Goal: Task Accomplishment & Management: Use online tool/utility

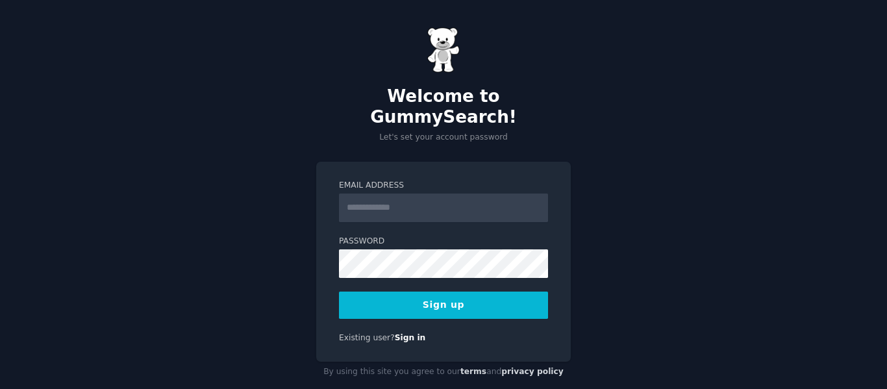
click at [441, 193] on input "Email Address" at bounding box center [443, 207] width 209 height 29
click at [491, 195] on input "**********" at bounding box center [443, 207] width 209 height 29
type input "**********"
click at [451, 291] on button "Sign up" at bounding box center [443, 304] width 209 height 27
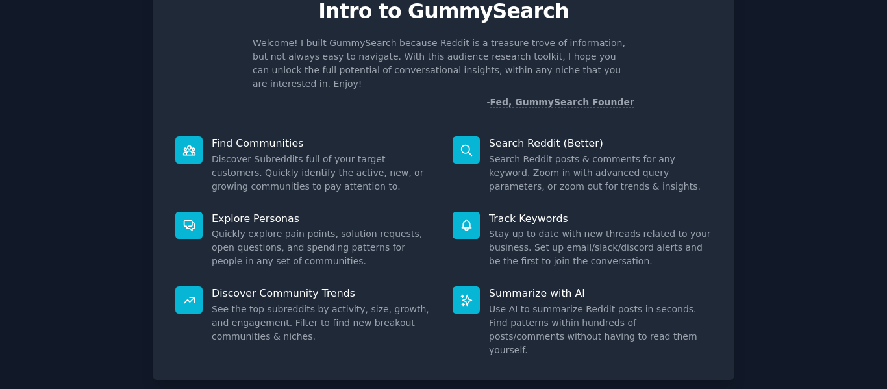
scroll to position [119, 0]
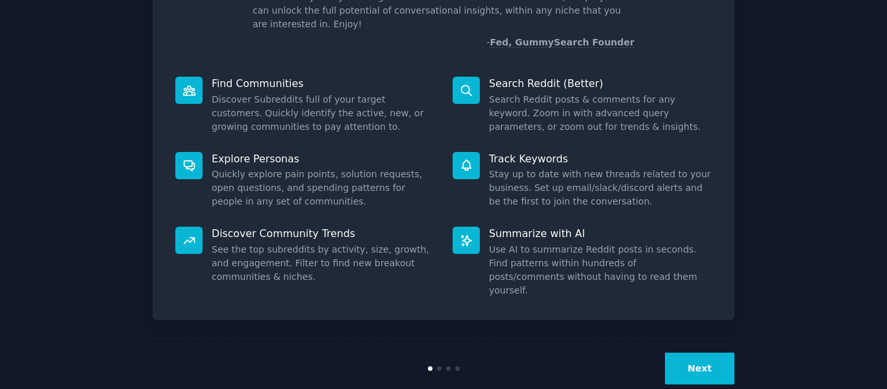
click at [693, 353] on button "Next" at bounding box center [699, 369] width 69 height 32
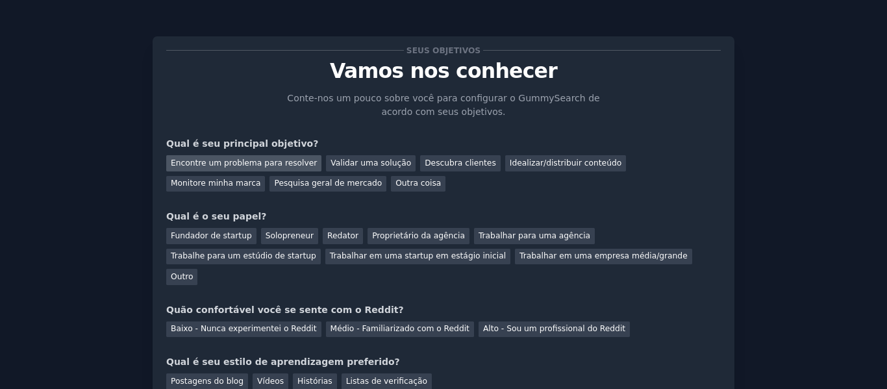
click at [259, 167] on font "Encontre um problema para resolver" at bounding box center [244, 162] width 146 height 9
click at [266, 237] on font "Solopreneur" at bounding box center [290, 235] width 48 height 9
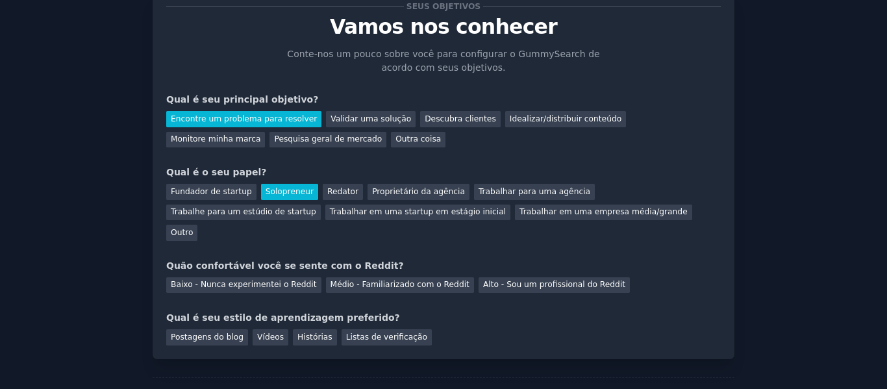
scroll to position [65, 0]
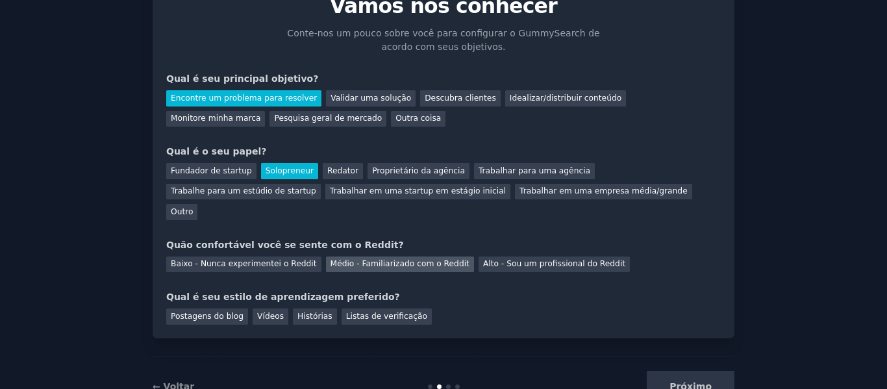
click at [336, 256] on div "Médio - Familiarizado com o Reddit" at bounding box center [400, 264] width 148 height 16
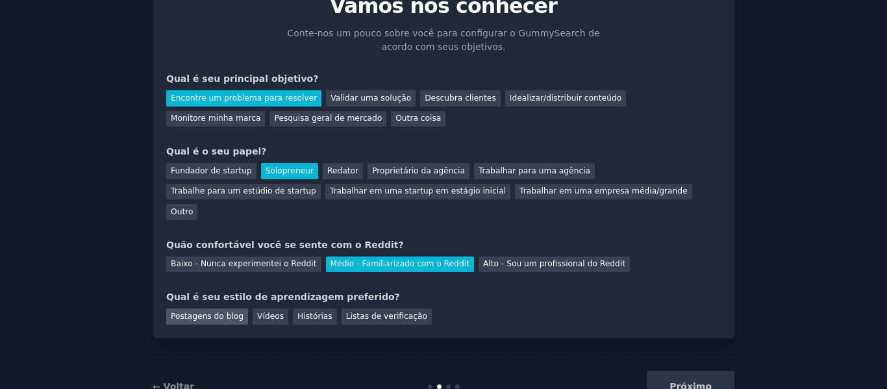
click at [221, 308] on div "Postagens do blog" at bounding box center [207, 316] width 82 height 16
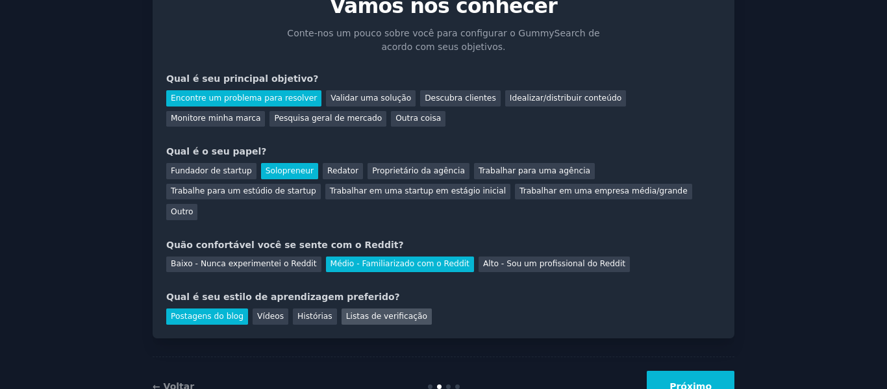
click at [386, 312] on font "Listas de verificação" at bounding box center [386, 316] width 81 height 9
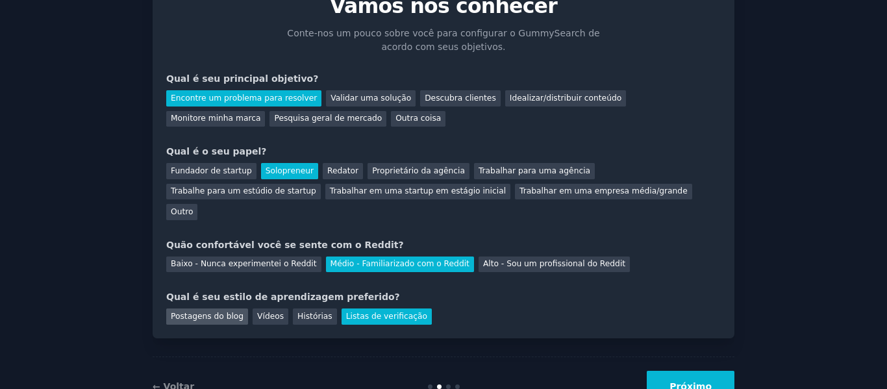
click at [236, 308] on div "Postagens do blog" at bounding box center [207, 316] width 82 height 16
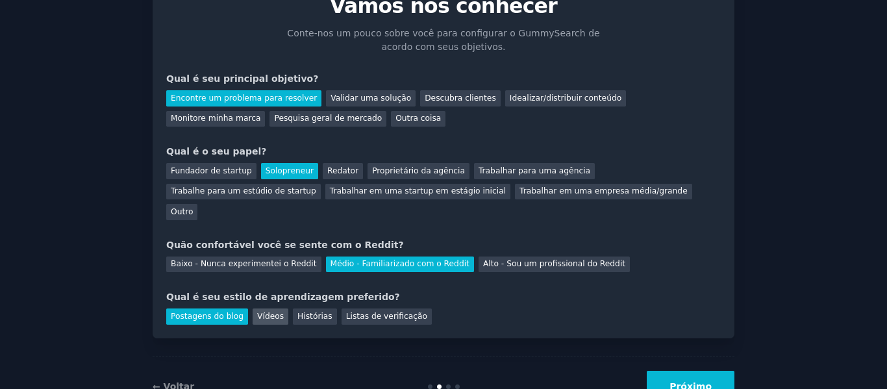
click at [263, 312] on font "Vídeos" at bounding box center [270, 316] width 27 height 9
click at [673, 372] on button "Próximo" at bounding box center [691, 387] width 88 height 32
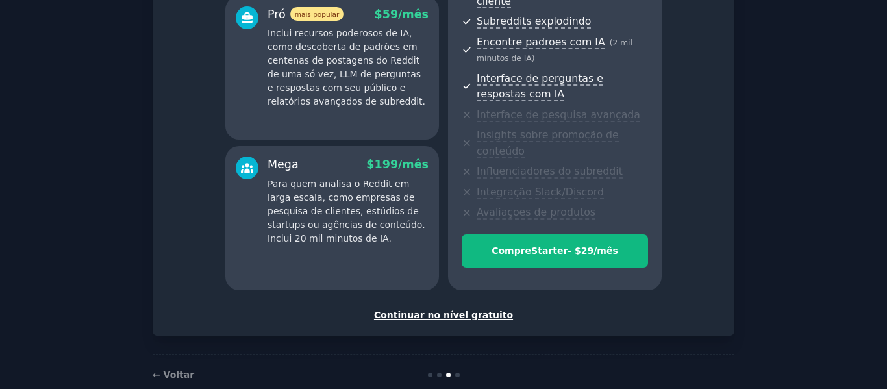
scroll to position [279, 0]
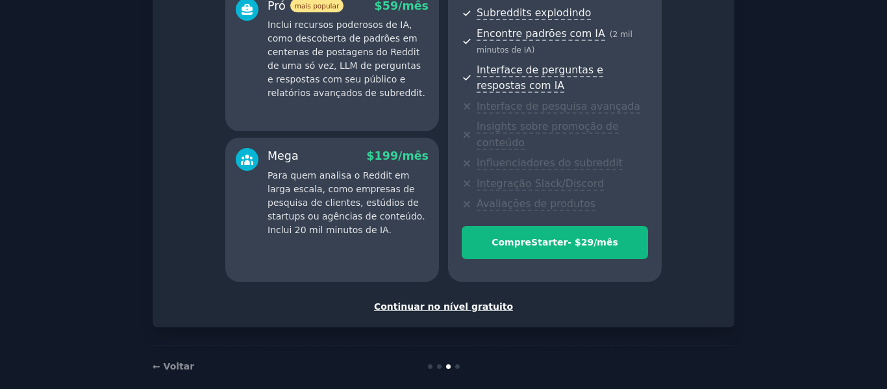
click at [432, 301] on font "Continuar no nível gratuito" at bounding box center [443, 306] width 139 height 10
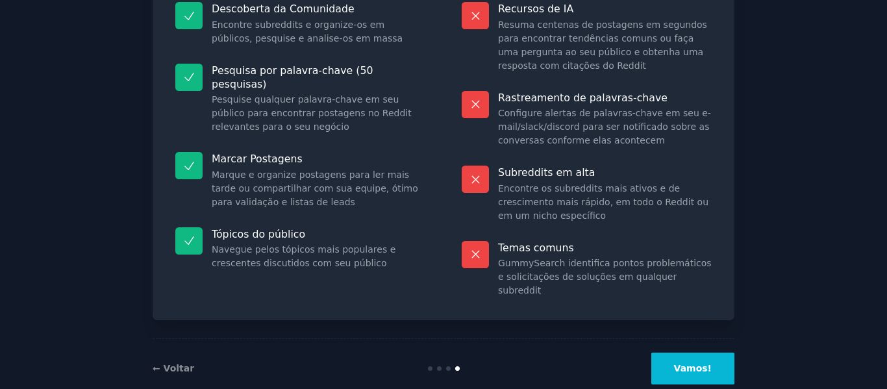
scroll to position [42, 0]
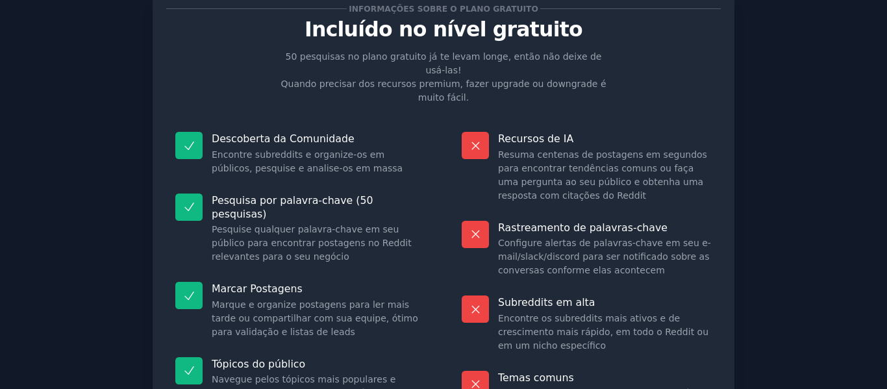
click at [186, 139] on icon at bounding box center [189, 146] width 14 height 14
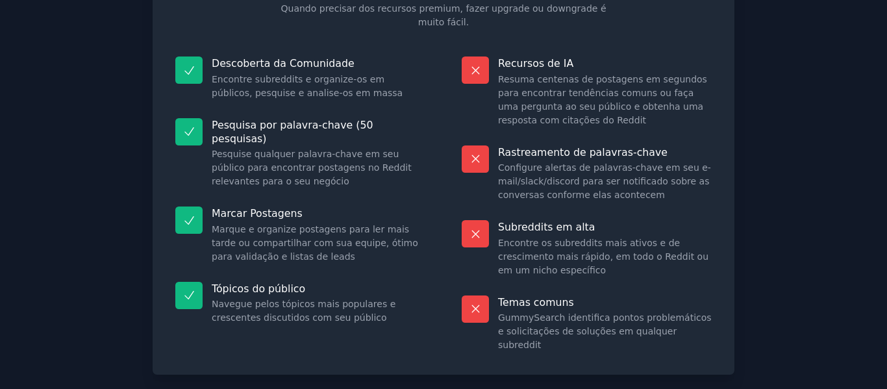
scroll to position [171, 0]
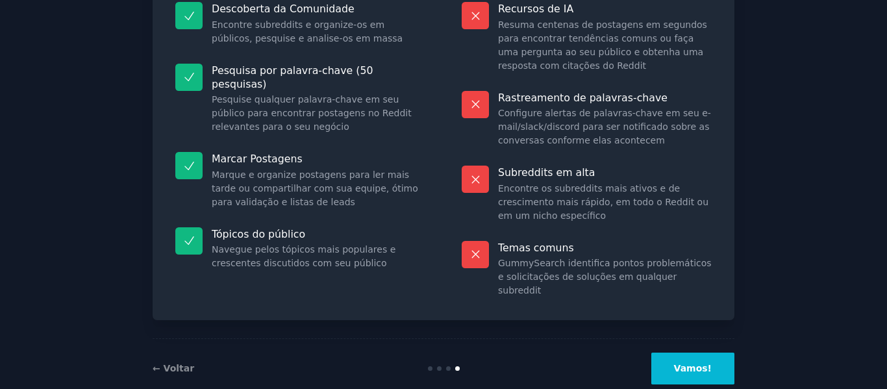
click at [708, 353] on button "Vamos!" at bounding box center [692, 369] width 83 height 32
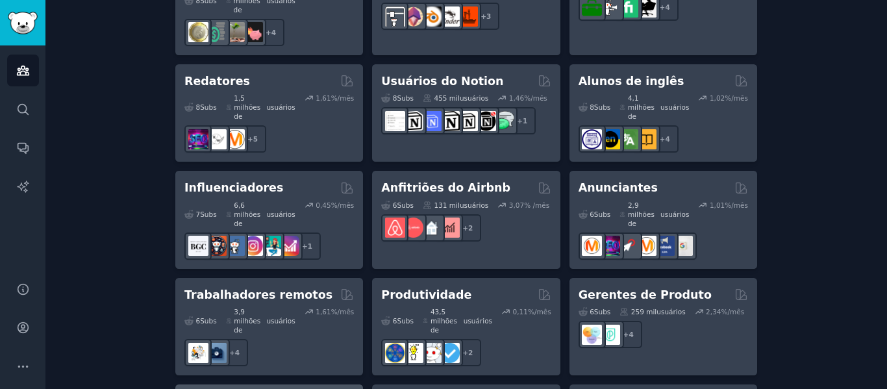
scroll to position [1250, 0]
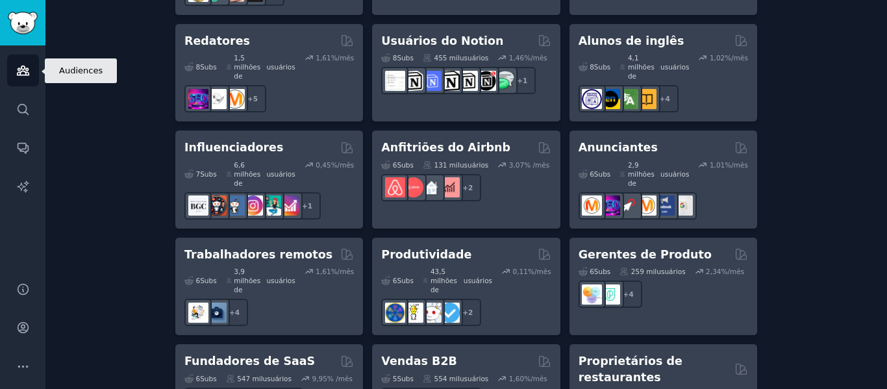
click at [18, 68] on icon "Barra lateral" at bounding box center [23, 71] width 14 height 14
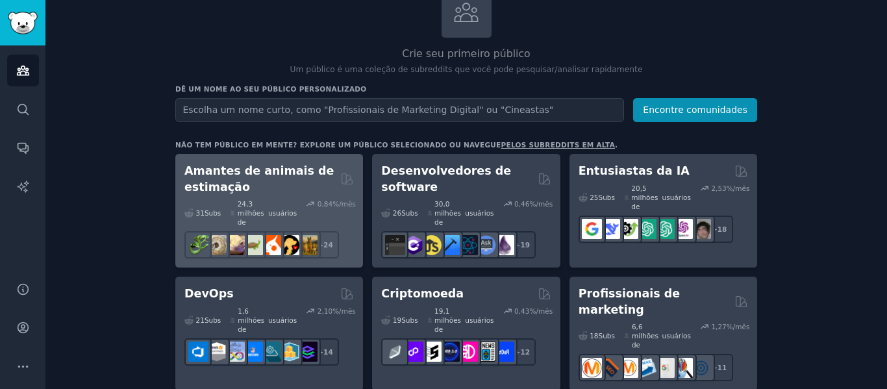
scroll to position [81, 0]
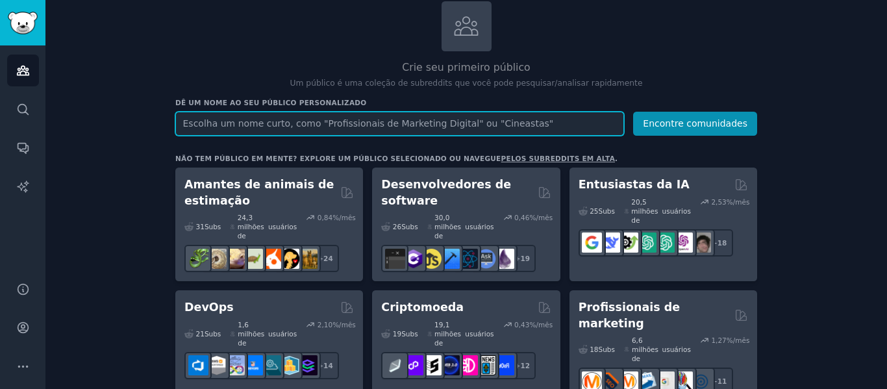
click at [361, 125] on input "text" at bounding box center [399, 124] width 449 height 24
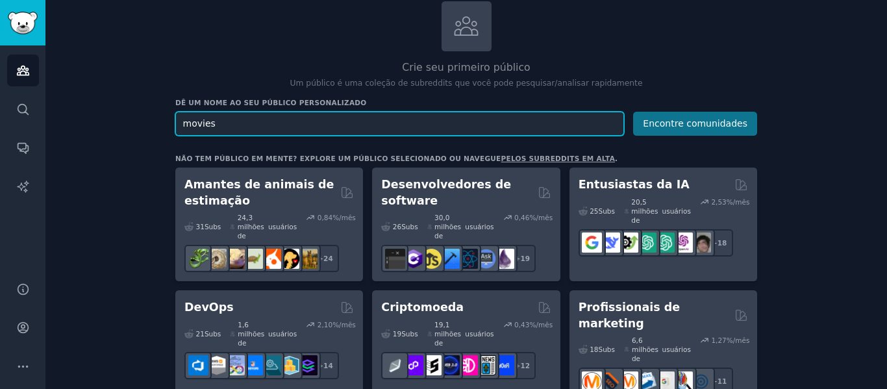
type input "movies"
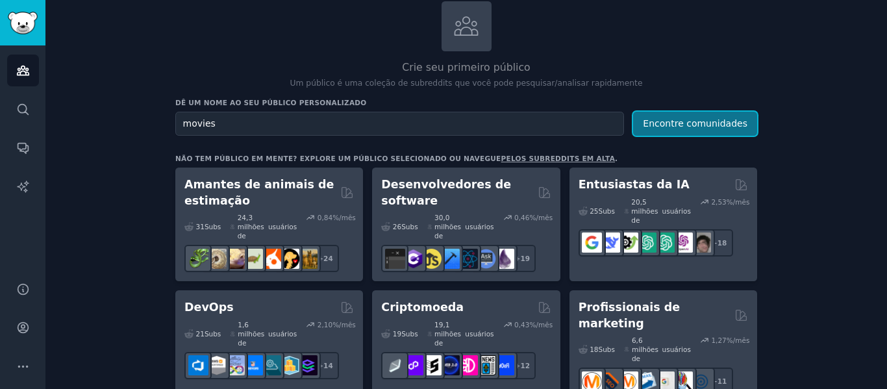
click at [687, 119] on font "Encontre comunidades" at bounding box center [695, 123] width 105 height 10
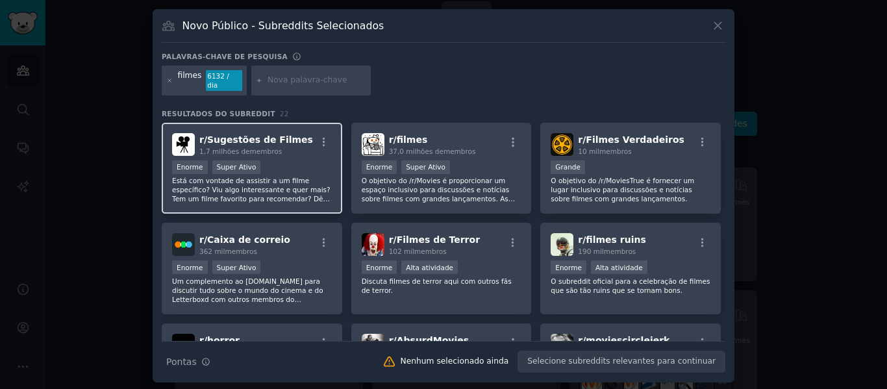
click at [272, 149] on font "membros" at bounding box center [266, 151] width 32 height 8
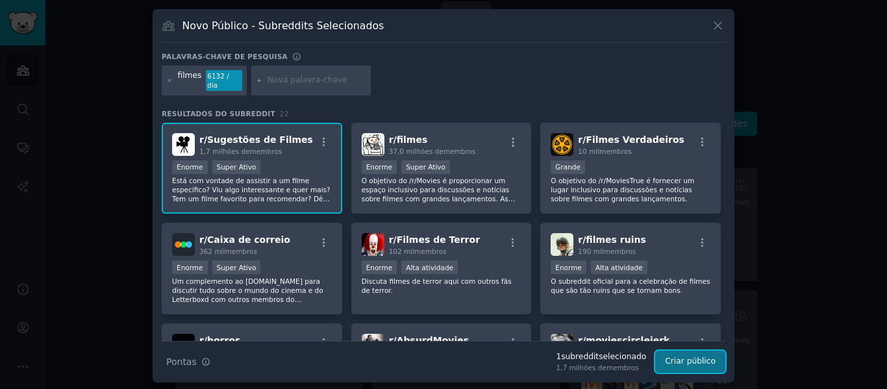
click at [699, 356] on font "Criar público" at bounding box center [690, 360] width 51 height 9
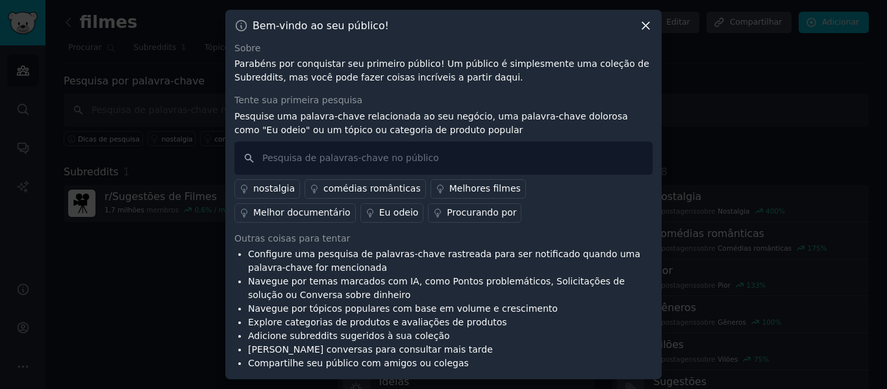
click at [643, 27] on icon at bounding box center [646, 26] width 14 height 14
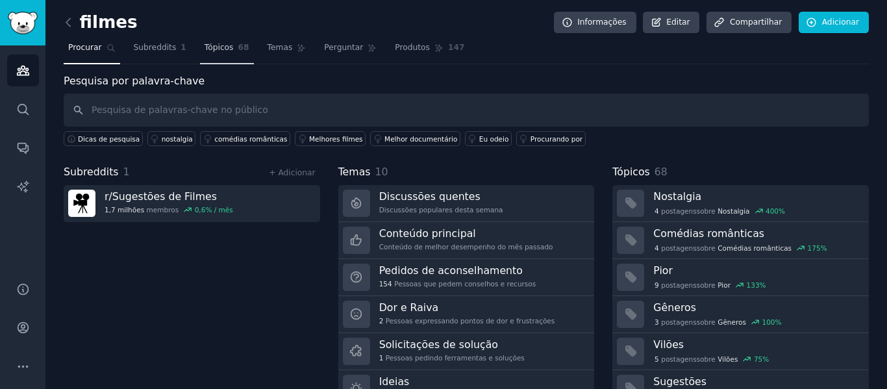
click at [210, 47] on font "Tópicos" at bounding box center [218, 47] width 29 height 9
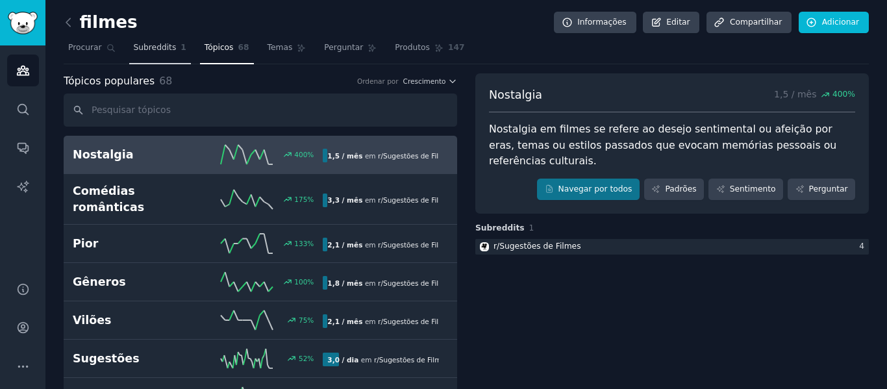
click at [171, 56] on link "Subreddits 1" at bounding box center [160, 51] width 62 height 27
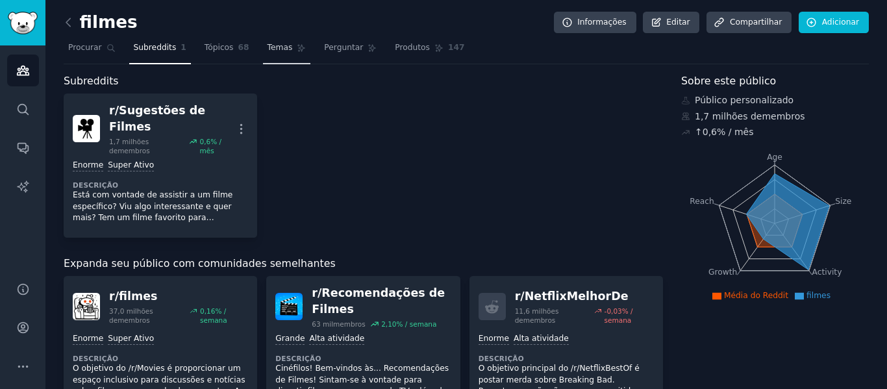
click at [280, 50] on link "Temas" at bounding box center [287, 51] width 48 height 27
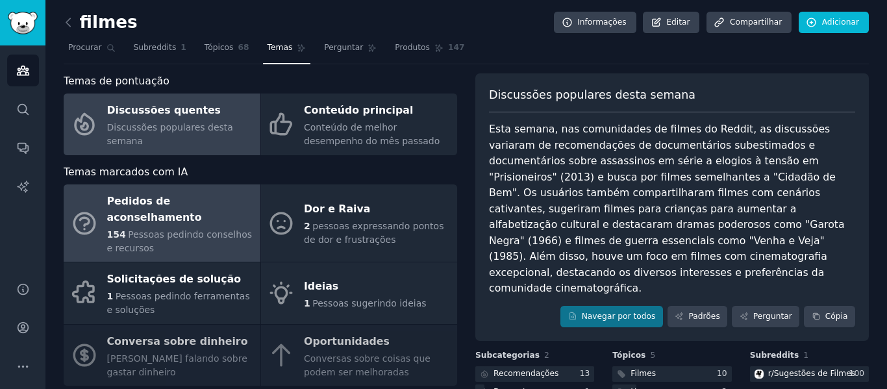
click at [183, 229] on font "Pessoas pedindo conselhos e recursos" at bounding box center [179, 241] width 145 height 24
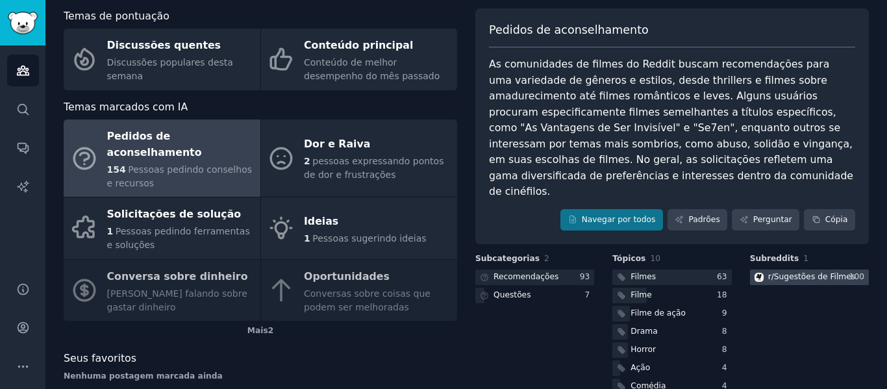
scroll to position [129, 0]
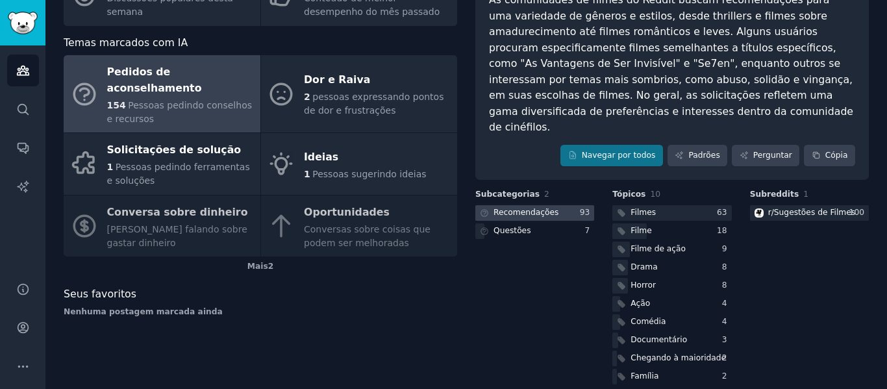
click at [528, 208] on font "Recomendações" at bounding box center [525, 212] width 65 height 9
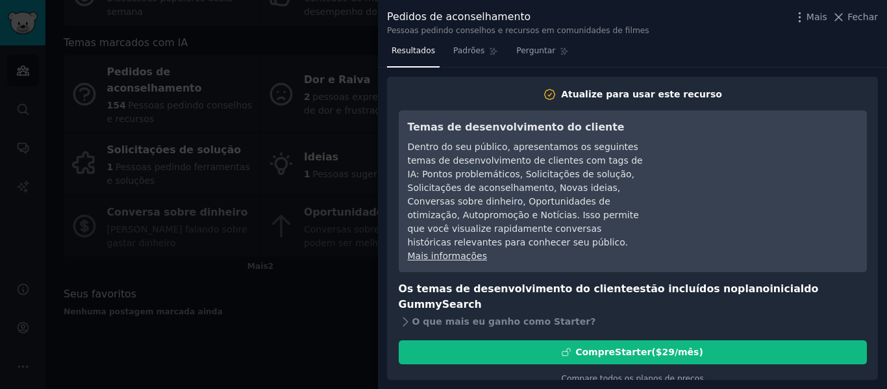
click at [330, 273] on div at bounding box center [443, 194] width 887 height 389
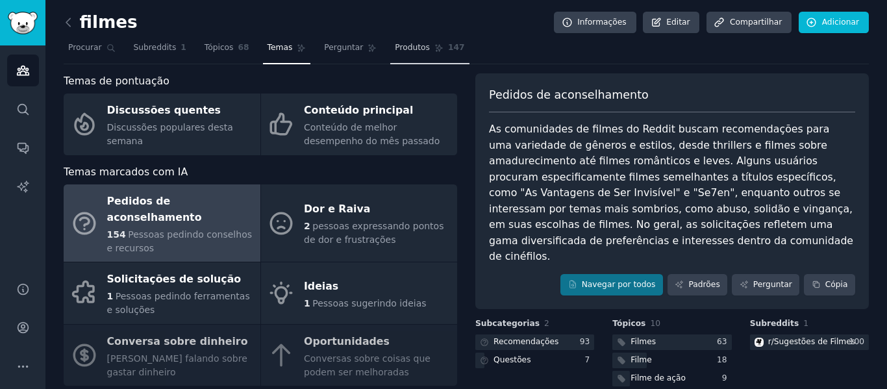
click at [410, 51] on link "Produtos 147" at bounding box center [429, 51] width 79 height 27
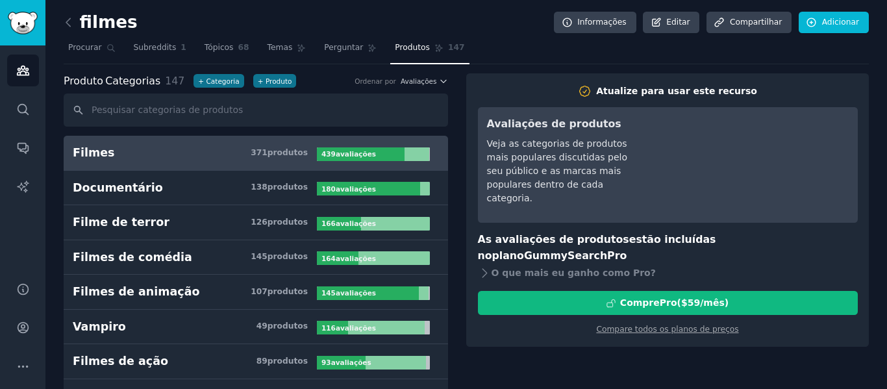
click at [164, 149] on h3 "Filmes 371 produtos ​" at bounding box center [195, 153] width 244 height 16
click at [321, 153] on font "439" at bounding box center [328, 154] width 14 height 8
click at [178, 110] on input "text" at bounding box center [256, 109] width 384 height 33
click at [267, 51] on font "Temas" at bounding box center [279, 47] width 25 height 9
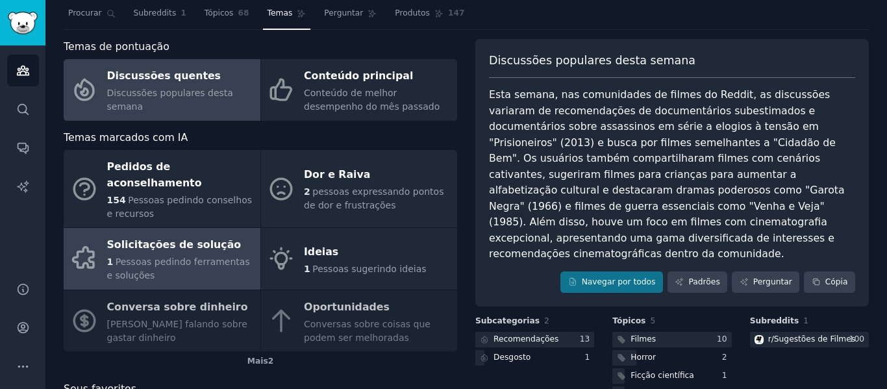
scroll to position [5, 0]
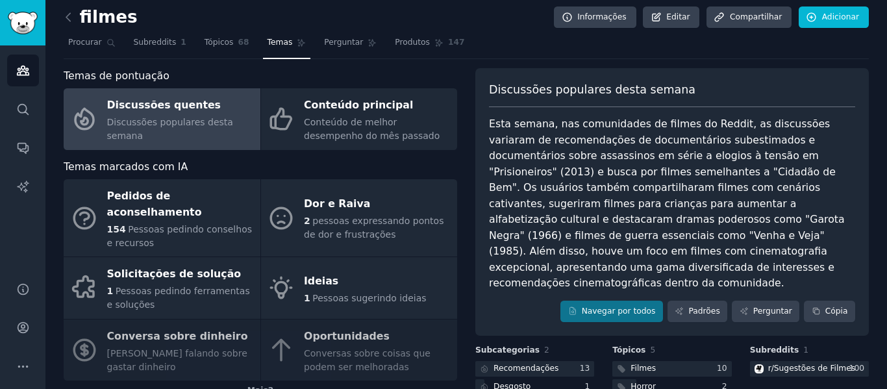
click at [142, 333] on div "Pedidos de aconselhamento 154 Pessoas pedindo conselhos e recursos Dor e Raiva …" at bounding box center [260, 279] width 393 height 201
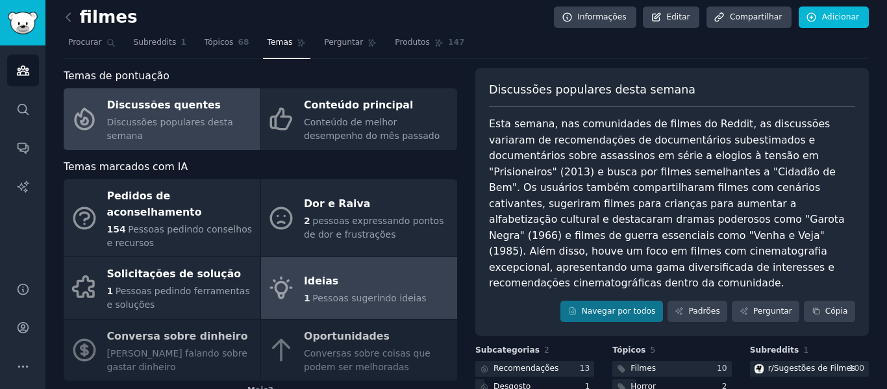
click at [312, 275] on font "Ideias" at bounding box center [321, 281] width 34 height 12
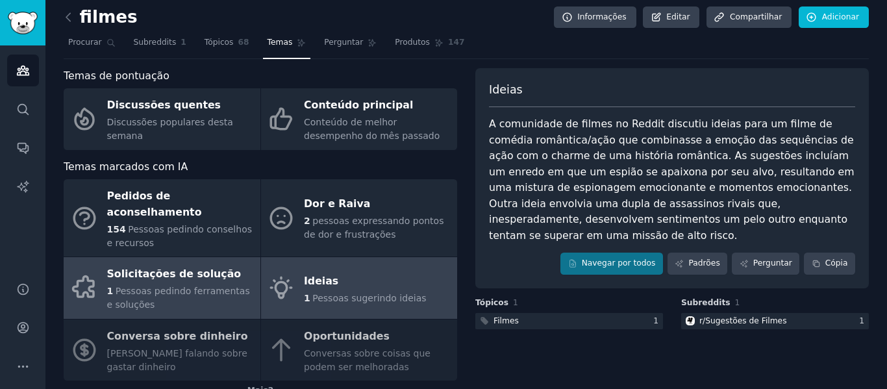
click at [224, 264] on div "Solicitações de solução" at bounding box center [180, 274] width 147 height 21
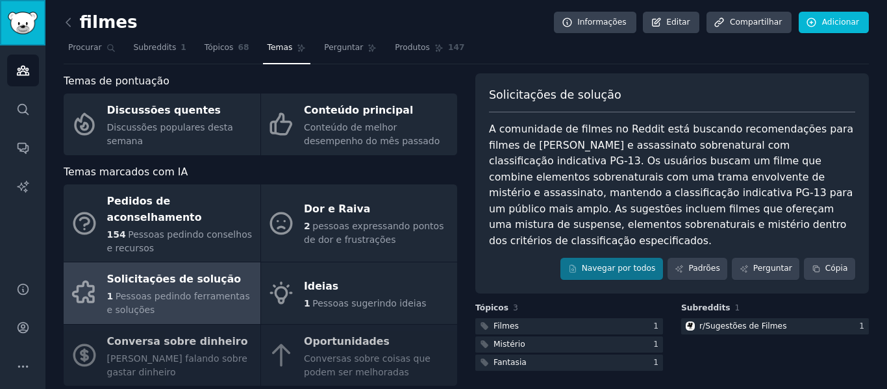
click at [29, 29] on img "Barra lateral" at bounding box center [23, 23] width 30 height 23
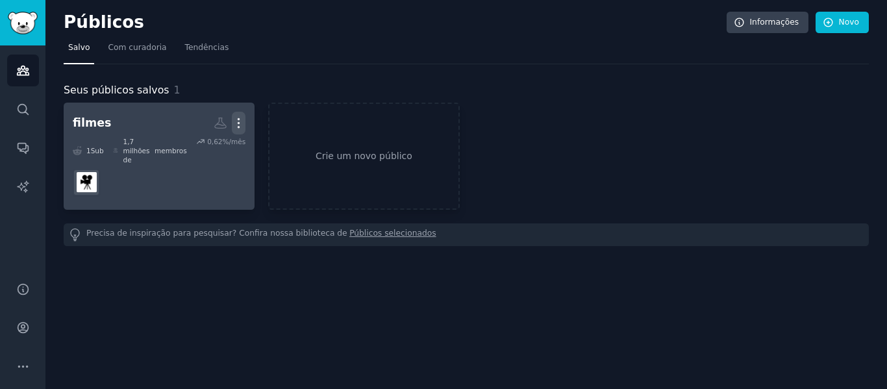
click at [243, 121] on icon "button" at bounding box center [239, 123] width 14 height 14
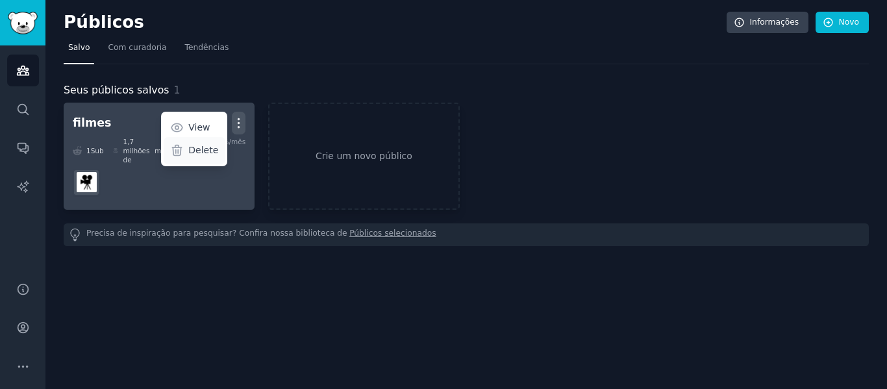
click at [209, 148] on p "Delete" at bounding box center [203, 150] width 30 height 14
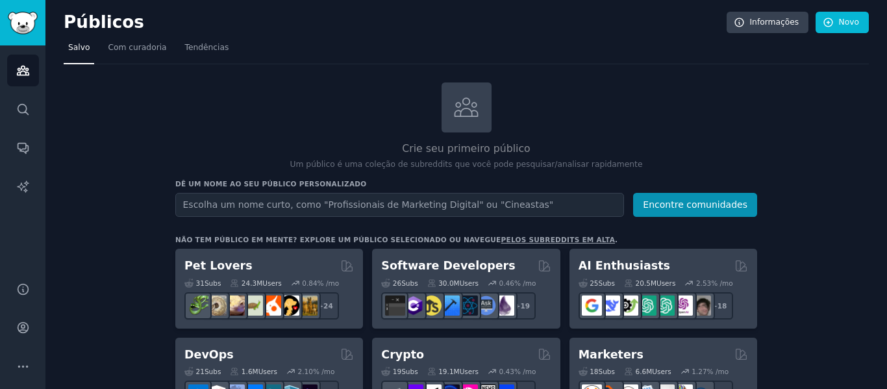
click at [223, 199] on input "text" at bounding box center [399, 205] width 449 height 24
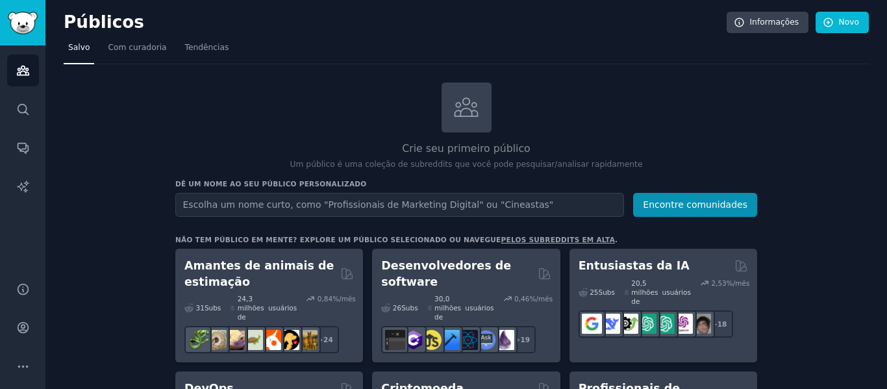
click at [339, 204] on input "text" at bounding box center [399, 205] width 449 height 24
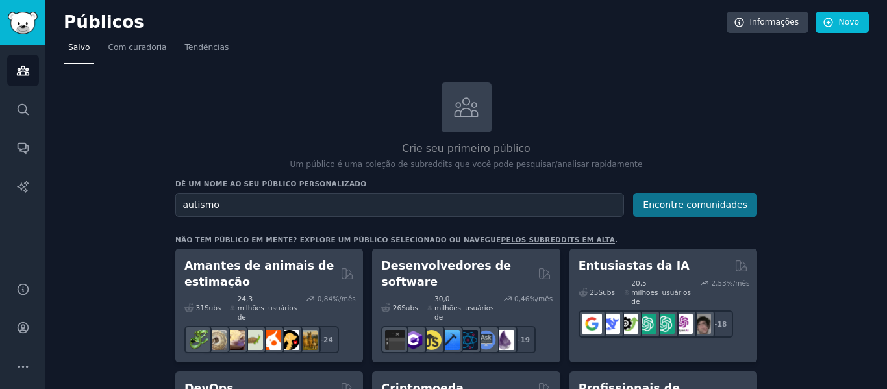
type input "autismo"
click at [677, 208] on font "Encontre comunidades" at bounding box center [695, 204] width 105 height 10
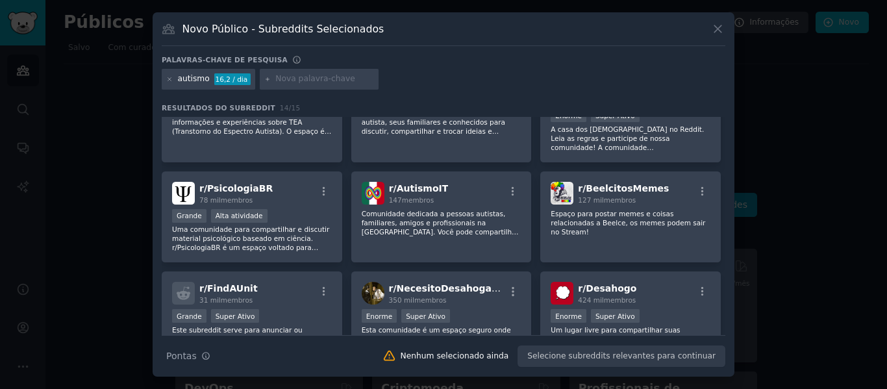
scroll to position [65, 0]
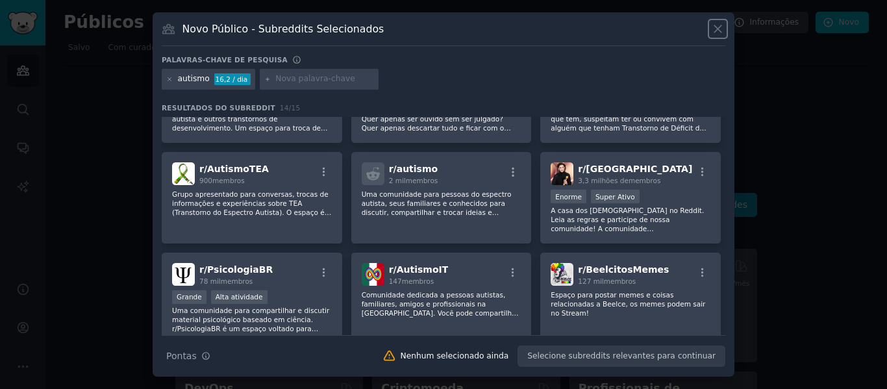
click at [717, 29] on icon at bounding box center [718, 29] width 14 height 14
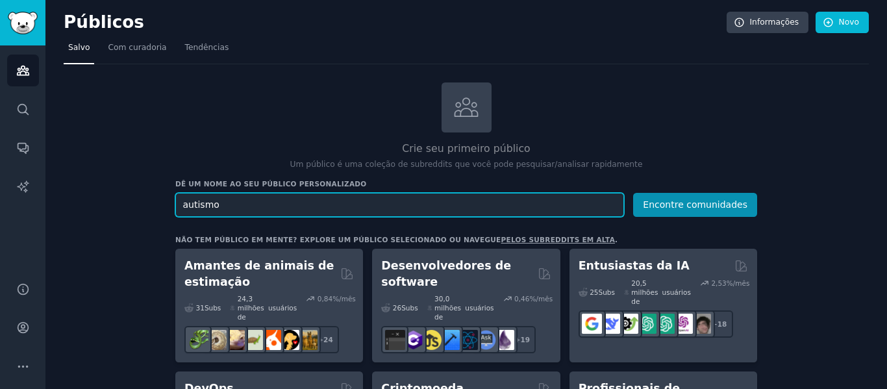
click at [344, 204] on input "autismo" at bounding box center [399, 205] width 449 height 24
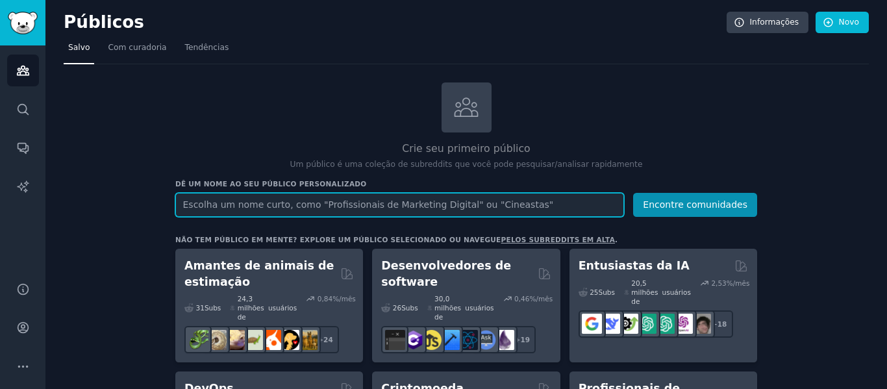
click at [344, 204] on input "text" at bounding box center [399, 205] width 449 height 24
click at [340, 210] on input "text" at bounding box center [399, 205] width 449 height 24
click at [295, 193] on input "text" at bounding box center [399, 205] width 449 height 24
click at [294, 204] on input "text" at bounding box center [399, 205] width 449 height 24
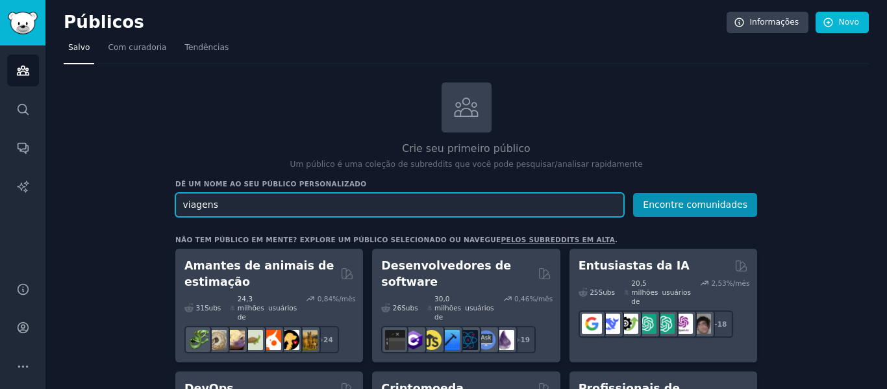
click at [633, 193] on button "Encontre comunidades" at bounding box center [695, 205] width 124 height 24
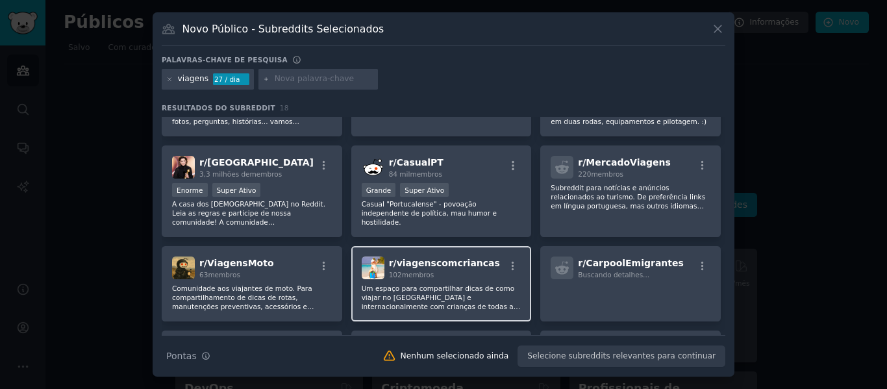
scroll to position [130, 0]
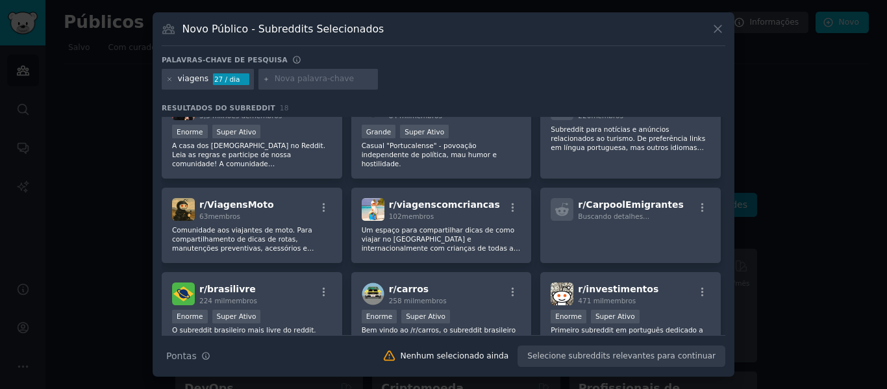
click at [716, 27] on icon at bounding box center [718, 29] width 14 height 14
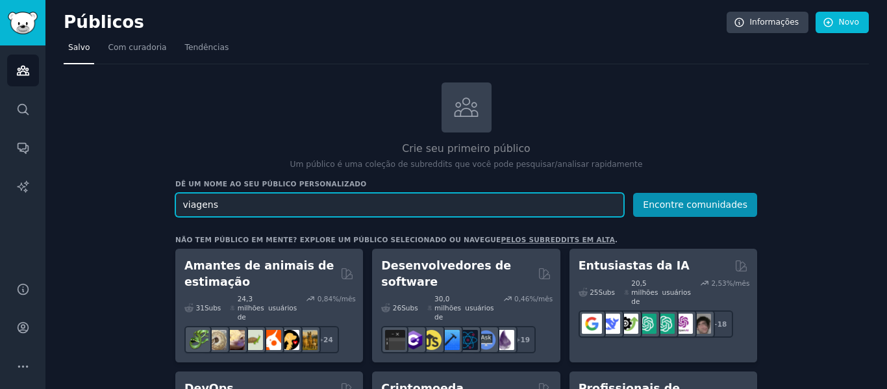
click at [274, 199] on input "viagens" at bounding box center [399, 205] width 449 height 24
click at [272, 202] on input "viagens" at bounding box center [399, 205] width 449 height 24
type input "geopolitica"
click at [633, 193] on button "Encontre comunidades" at bounding box center [695, 205] width 124 height 24
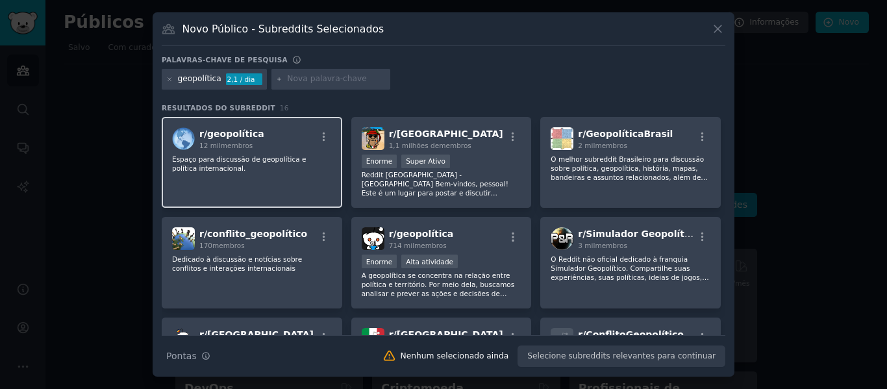
click at [259, 147] on div "r/ geopolítica 12 mil membros" at bounding box center [252, 138] width 160 height 23
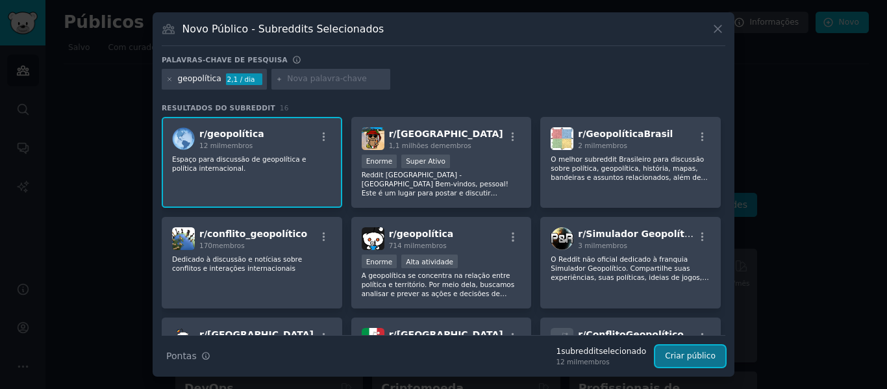
click at [692, 357] on font "Criar público" at bounding box center [690, 355] width 51 height 9
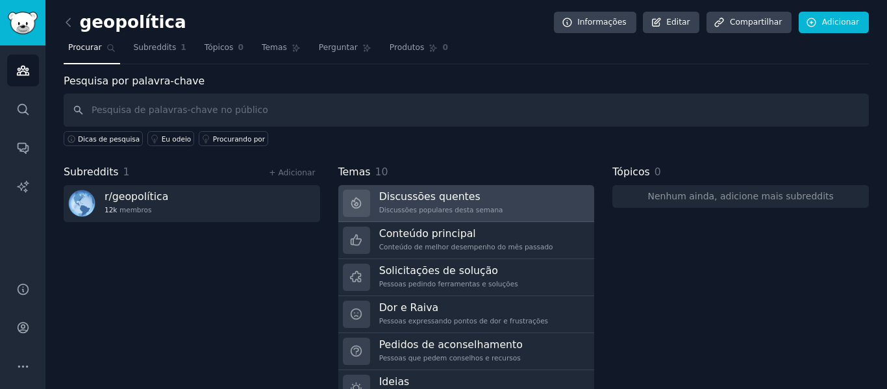
click at [458, 193] on font "Discussões quentes" at bounding box center [429, 196] width 101 height 12
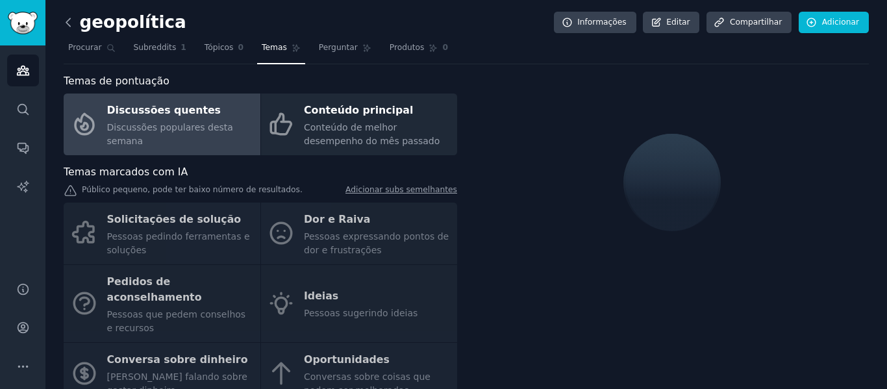
click at [69, 25] on icon at bounding box center [68, 22] width 4 height 8
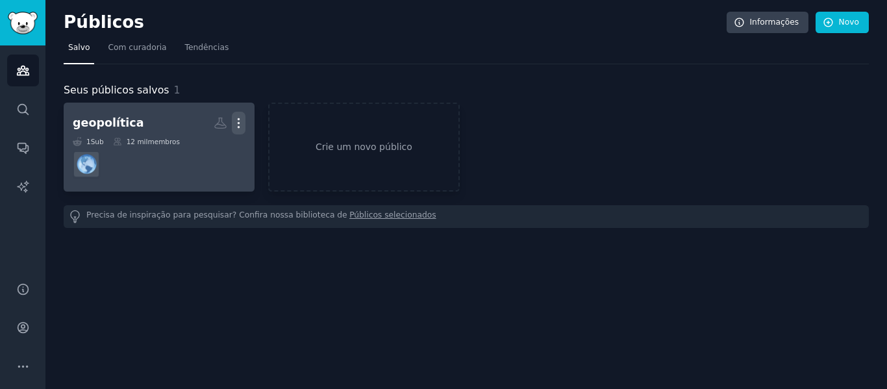
click at [237, 122] on icon "button" at bounding box center [239, 123] width 14 height 14
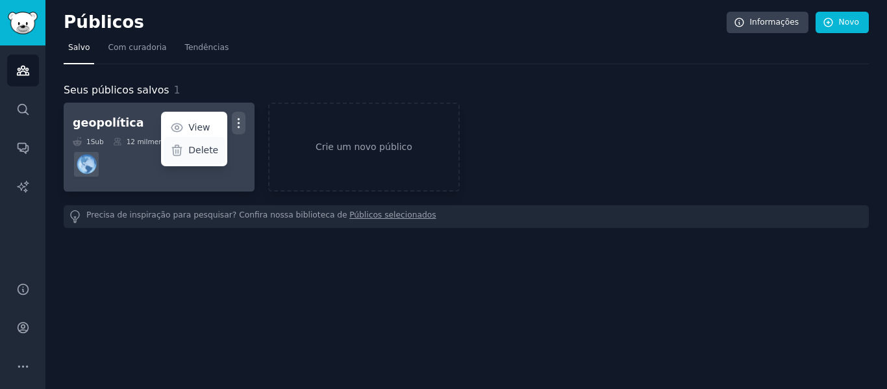
click at [206, 154] on p "Delete" at bounding box center [203, 150] width 30 height 14
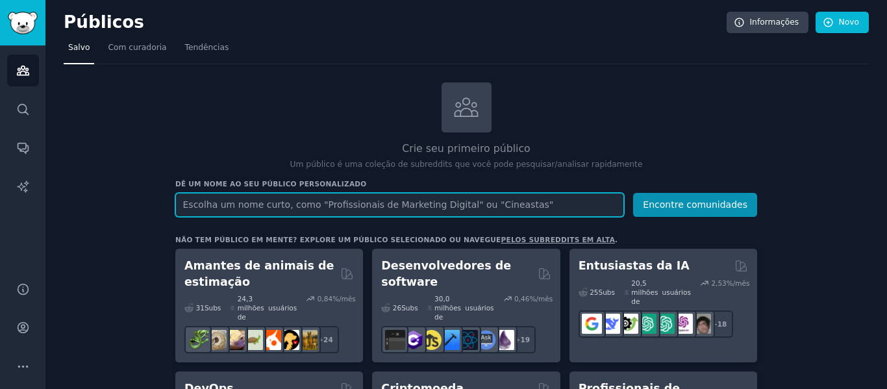
click at [349, 199] on input "text" at bounding box center [399, 205] width 449 height 24
click at [308, 206] on input "text" at bounding box center [399, 205] width 449 height 24
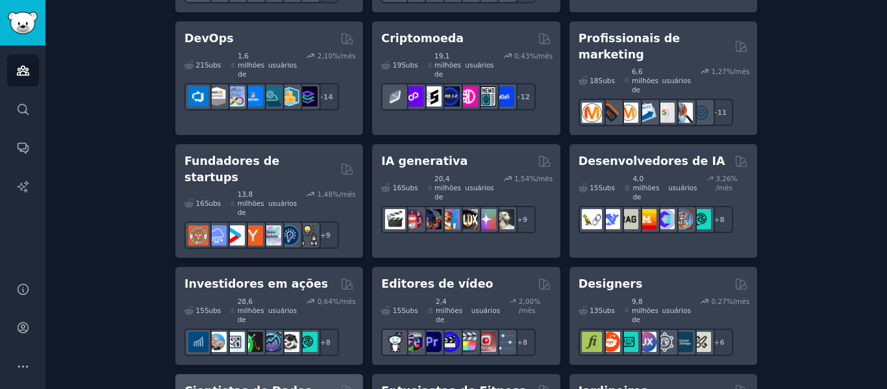
scroll to position [390, 0]
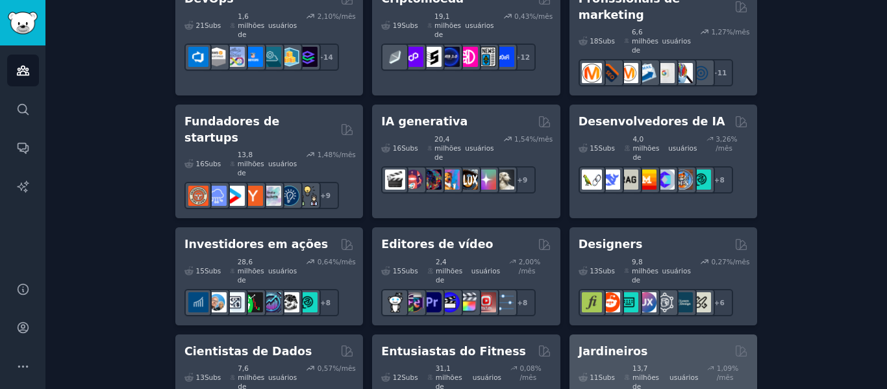
click at [702, 343] on div "Jardineiros" at bounding box center [662, 351] width 169 height 16
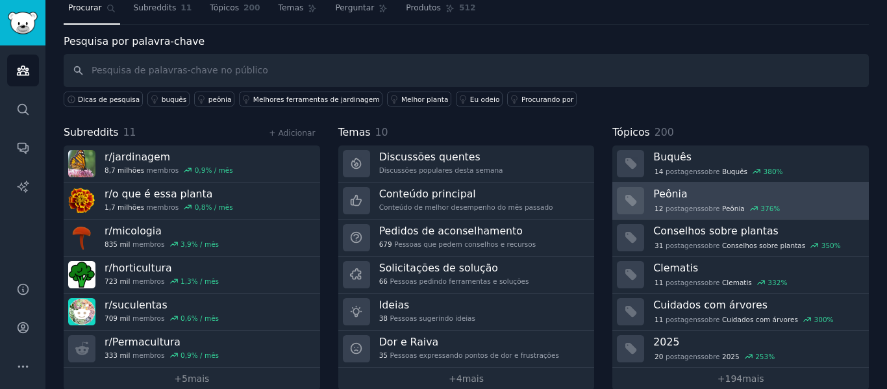
scroll to position [59, 0]
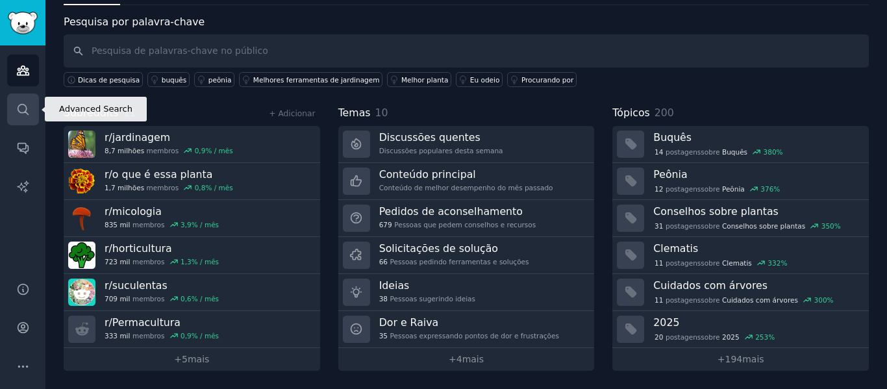
click at [18, 112] on icon "Barra lateral" at bounding box center [23, 110] width 14 height 14
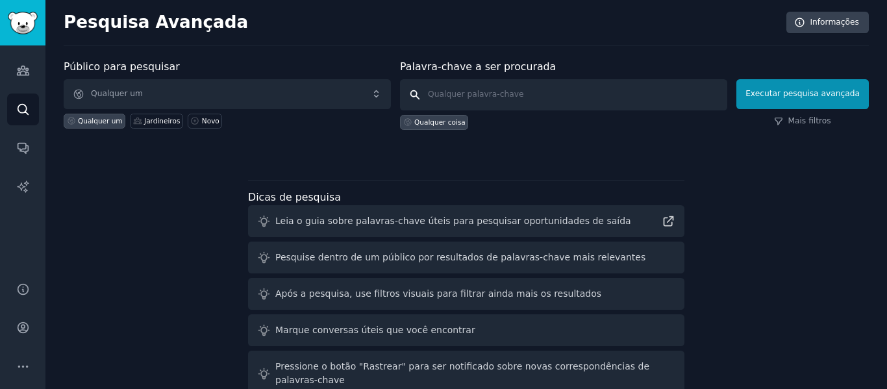
click at [460, 89] on input "text" at bounding box center [563, 94] width 327 height 31
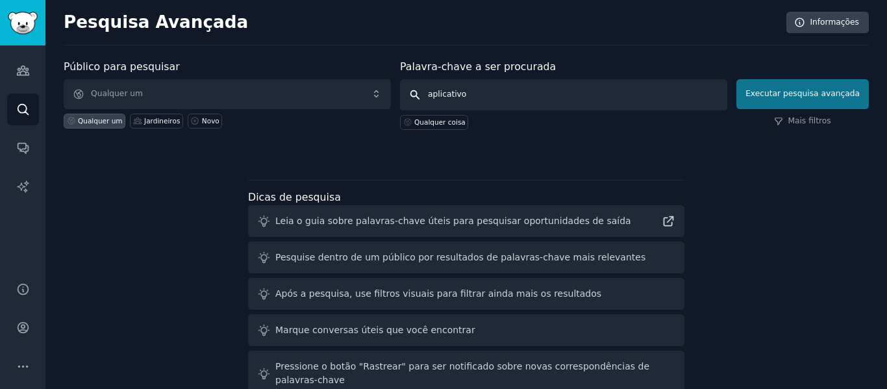
type input "aplicativo"
click at [773, 99] on button "Executar pesquisa avançada" at bounding box center [802, 94] width 132 height 30
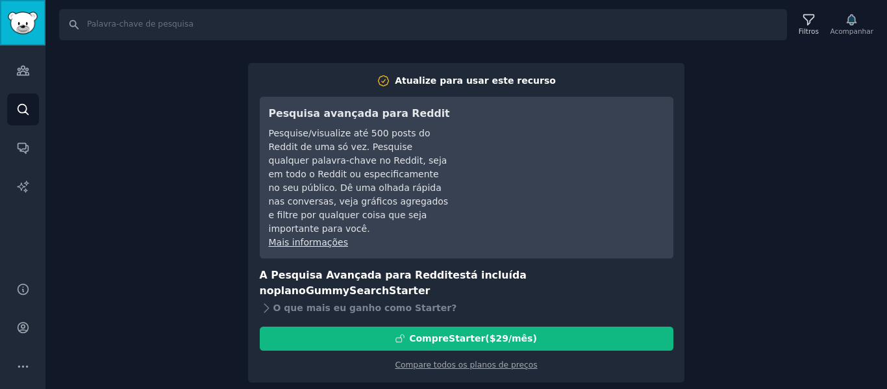
click at [34, 25] on img "Barra lateral" at bounding box center [23, 23] width 30 height 23
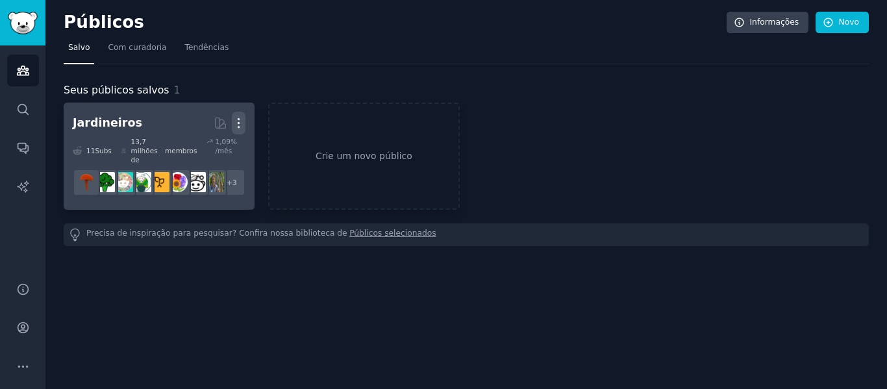
click at [239, 118] on icon "button" at bounding box center [239, 123] width 14 height 14
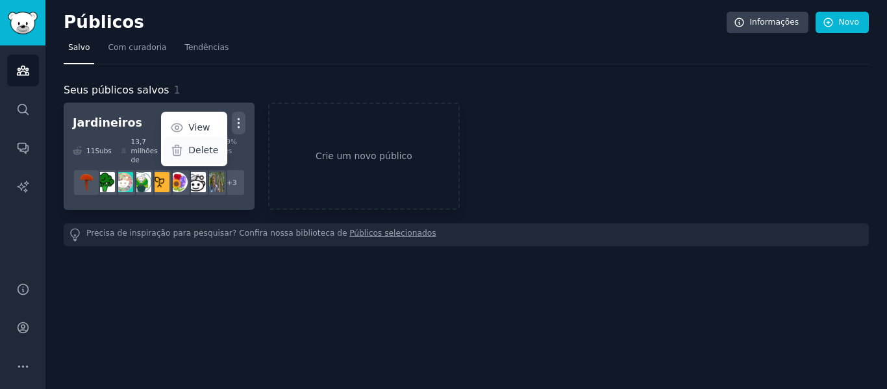
click at [214, 150] on p "Delete" at bounding box center [203, 150] width 30 height 14
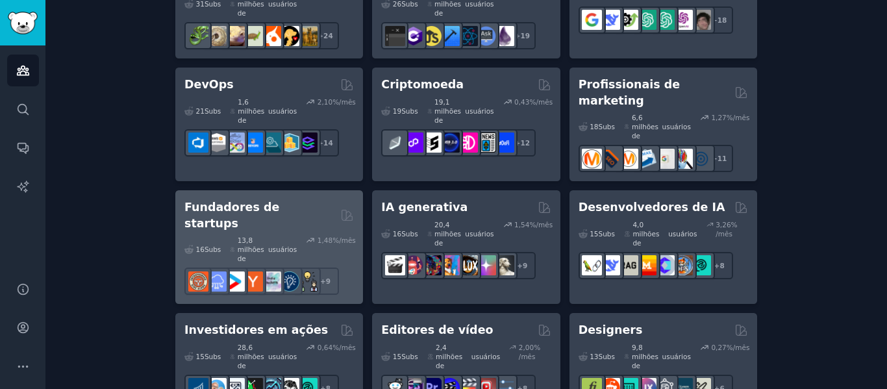
scroll to position [325, 0]
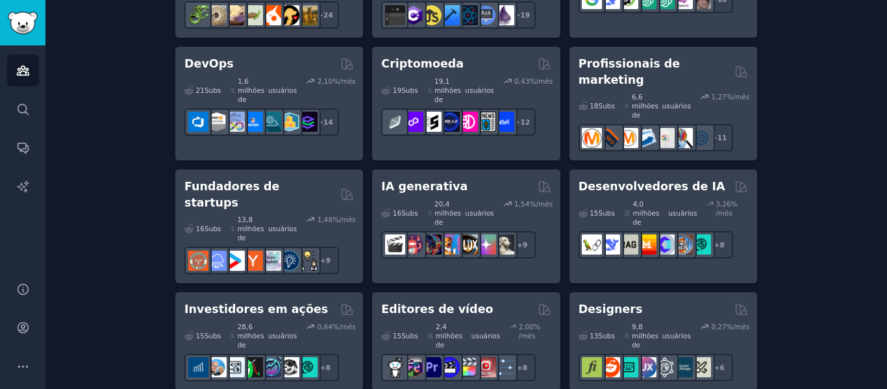
click at [306, 179] on div "Fundadores de startups" at bounding box center [268, 195] width 169 height 32
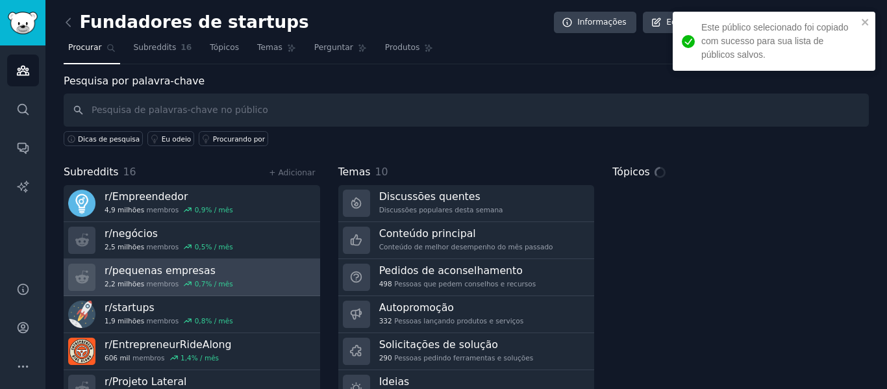
scroll to position [59, 0]
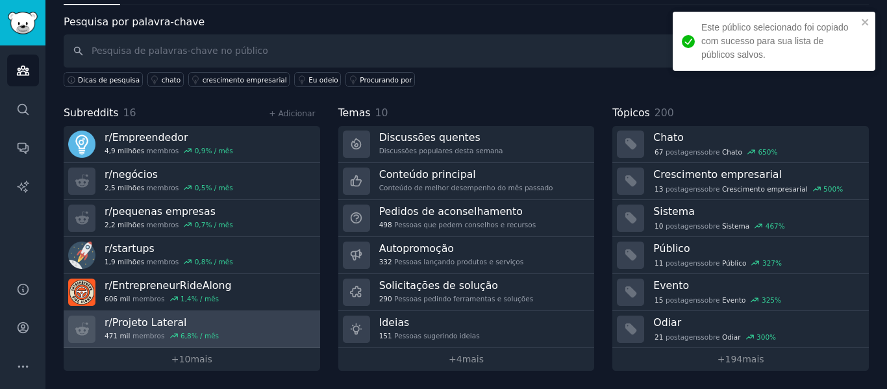
click at [275, 319] on link "r/ Projeto Lateral 471 mil membros 6,8 % / mês" at bounding box center [192, 329] width 256 height 37
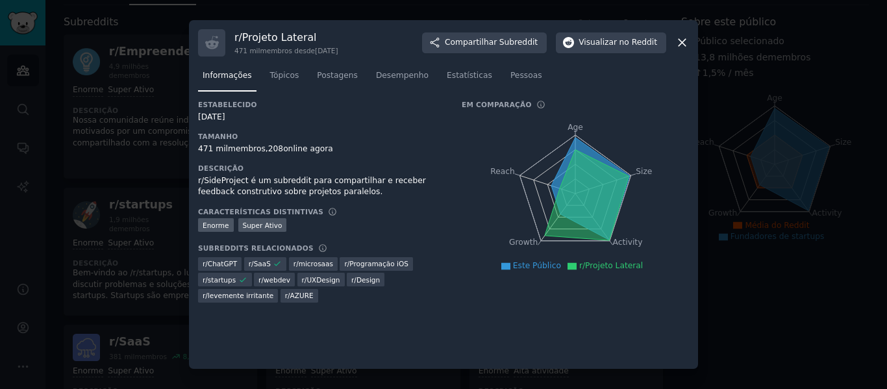
click at [79, 19] on div at bounding box center [443, 194] width 887 height 389
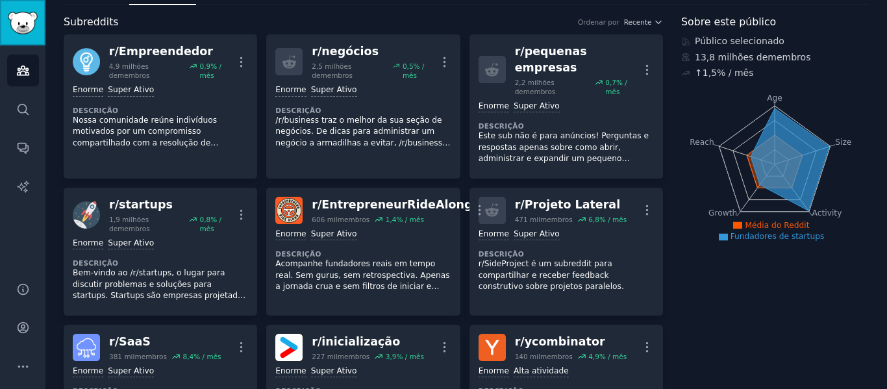
click at [43, 19] on link "Barra lateral" at bounding box center [22, 22] width 45 height 45
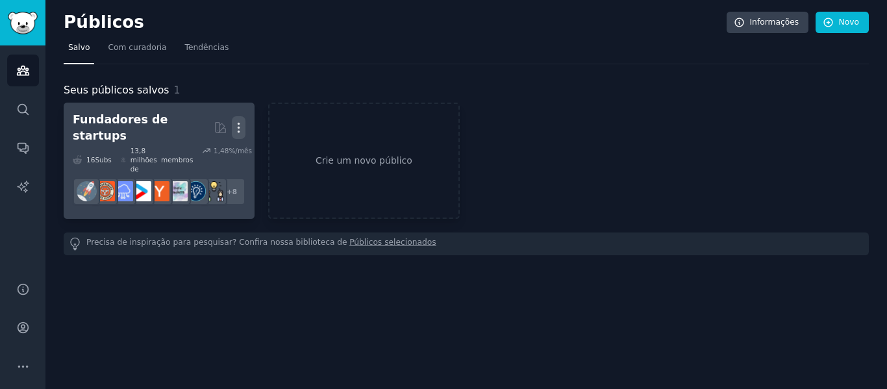
click at [241, 121] on icon "button" at bounding box center [239, 128] width 14 height 14
click at [212, 153] on p "Delete" at bounding box center [203, 155] width 30 height 14
